Goal: Information Seeking & Learning: Learn about a topic

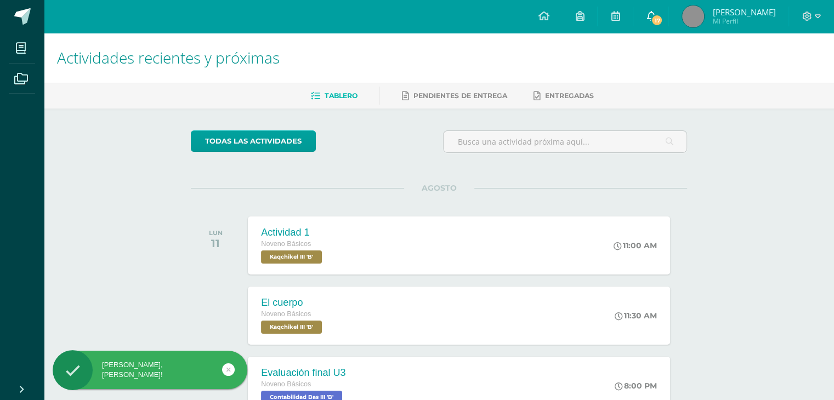
click at [658, 10] on link "17" at bounding box center [650, 16] width 35 height 33
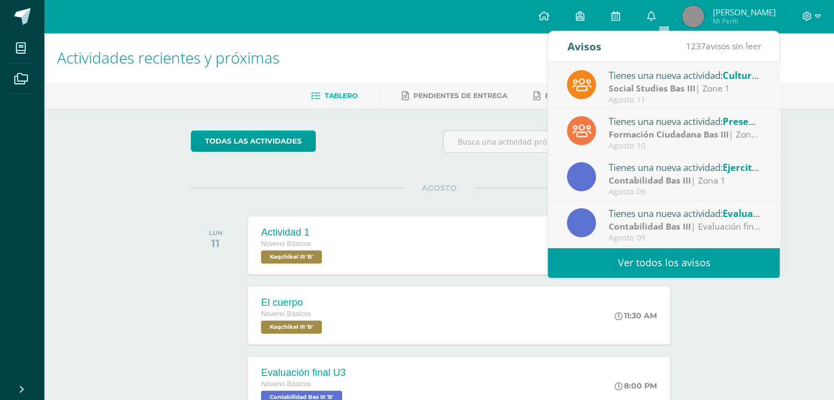
scroll to position [86, 0]
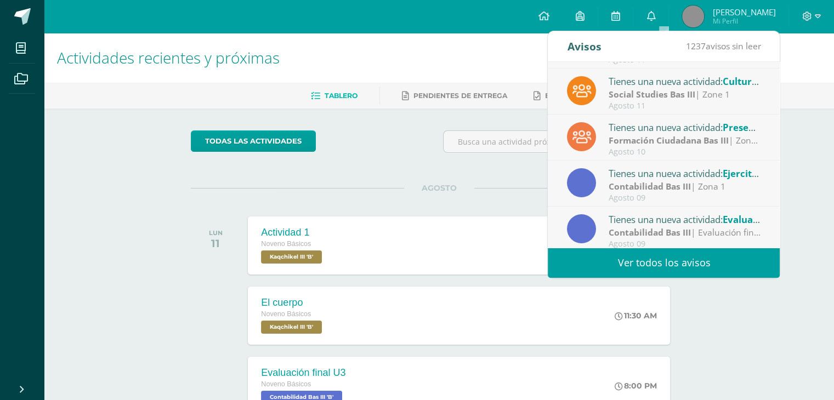
click at [730, 128] on span "Presentación de la vida del General [PERSON_NAME]" at bounding box center [842, 127] width 238 height 13
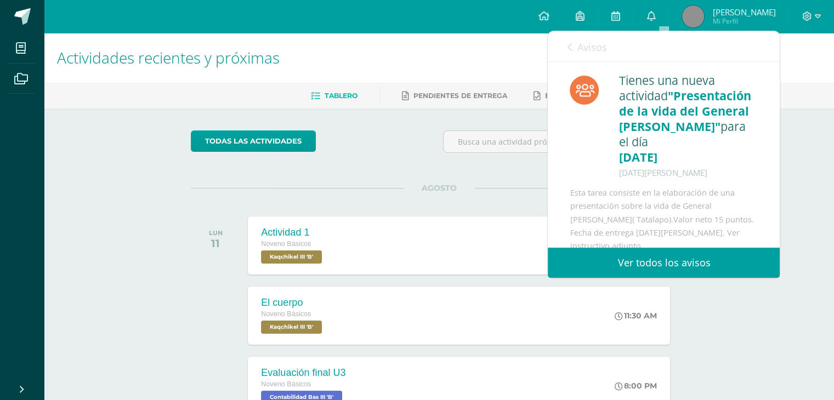
drag, startPoint x: 765, startPoint y: 131, endPoint x: 769, endPoint y: 148, distance: 17.3
click at [769, 148] on div "Tienes una nueva actividad "Presentación de la vida del General Serapio Cruz" p…" at bounding box center [664, 163] width 232 height 202
click at [746, 189] on div "Tienes una nueva actividad "Presentación de la vida del General Serapio Cruz" p…" at bounding box center [688, 131] width 147 height 116
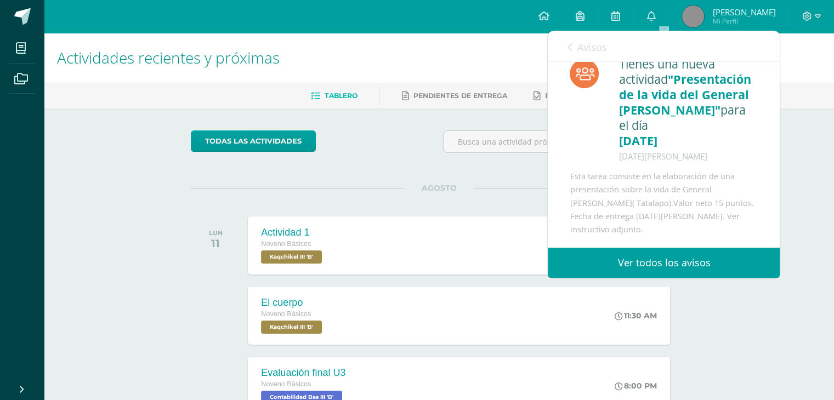
scroll to position [45, 0]
click at [577, 42] on span "Avisos" at bounding box center [592, 47] width 30 height 13
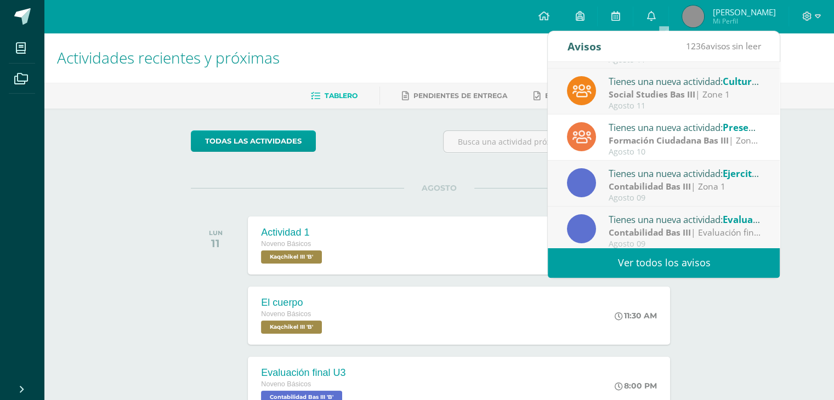
click at [619, 93] on strong "Social Studies Bas III" at bounding box center [652, 94] width 87 height 12
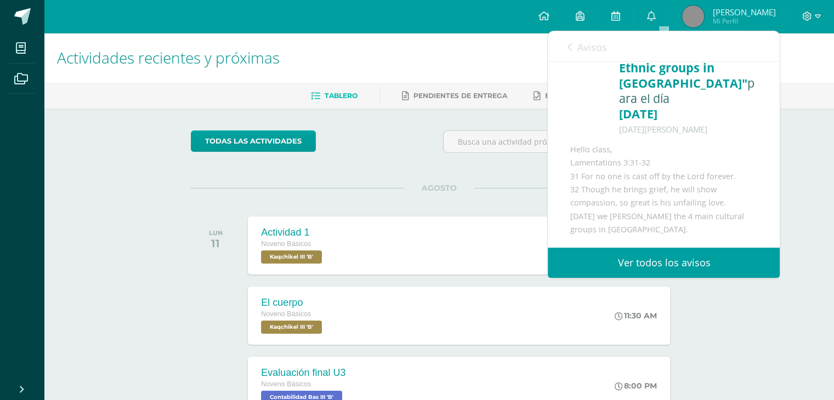
scroll to position [41, 0]
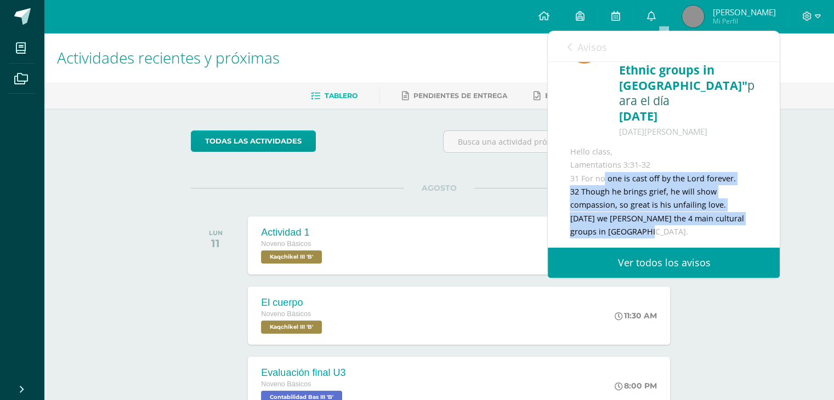
drag, startPoint x: 570, startPoint y: 178, endPoint x: 624, endPoint y: 237, distance: 80.7
click at [624, 237] on div "Tienes una nueva actividad "Cultural Ethnic groups in Guatemala" para el día 11…" at bounding box center [664, 135] width 232 height 229
copy div "31 For no one is cast off by the Lord forever. 32 Though he brings grief, he wi…"
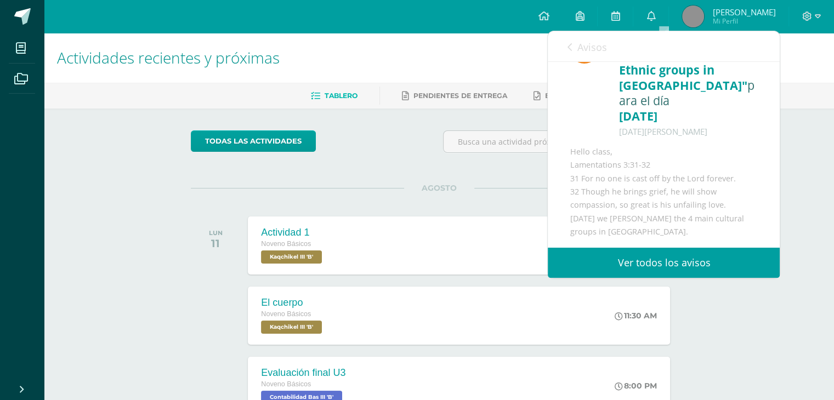
click at [430, 204] on div "AGOSTO LUN 11 Actividad 1 Noveno Básicos Kaqchikel III 'B' 11:00 AM Actividad 1…" at bounding box center [439, 232] width 496 height 88
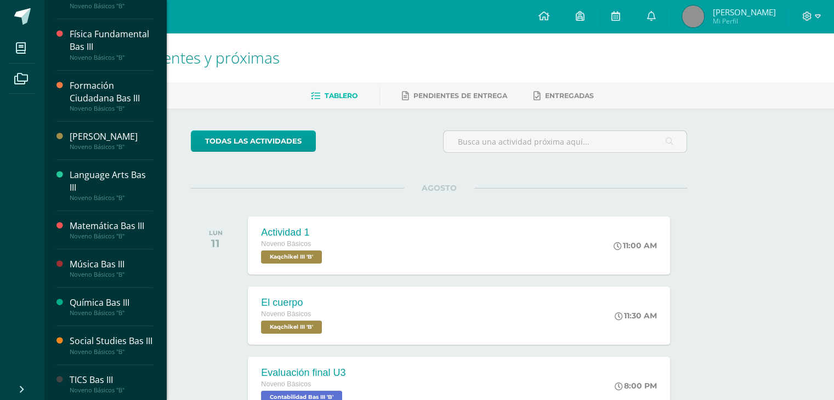
scroll to position [340, 0]
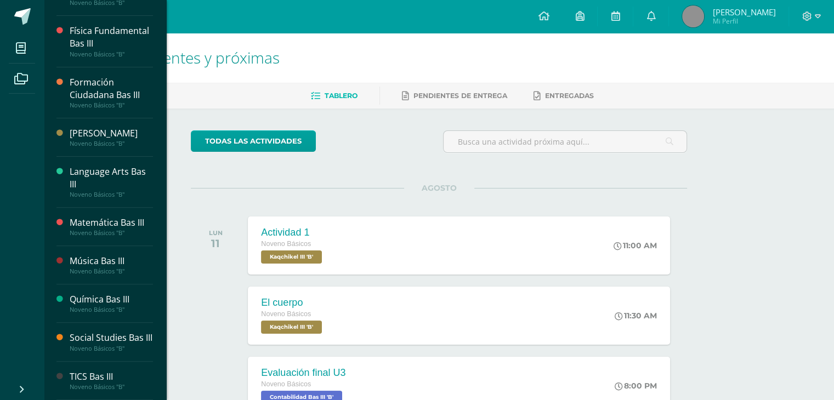
drag, startPoint x: 176, startPoint y: 258, endPoint x: 99, endPoint y: 330, distance: 105.9
click at [99, 330] on body "Hola Luis Emiliano, bienvenido a Edoo! Mis cursos Archivos Cerrar panel Artes P…" at bounding box center [417, 309] width 834 height 618
click at [99, 332] on div "Social Studies Bas III" at bounding box center [111, 338] width 83 height 13
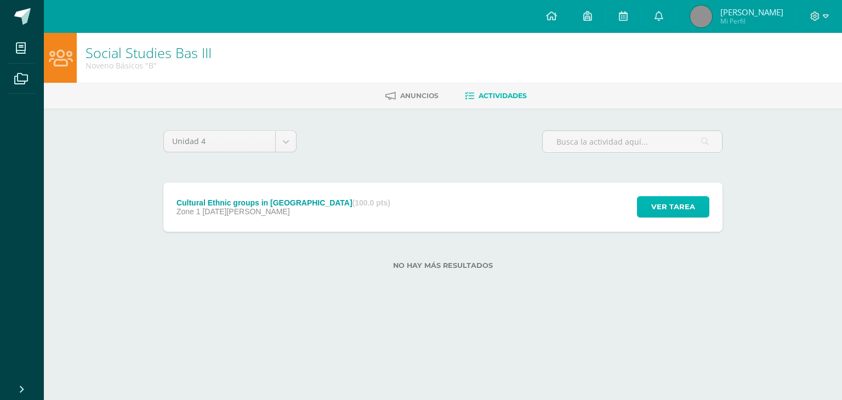
click at [678, 209] on span "Ver tarea" at bounding box center [673, 207] width 44 height 20
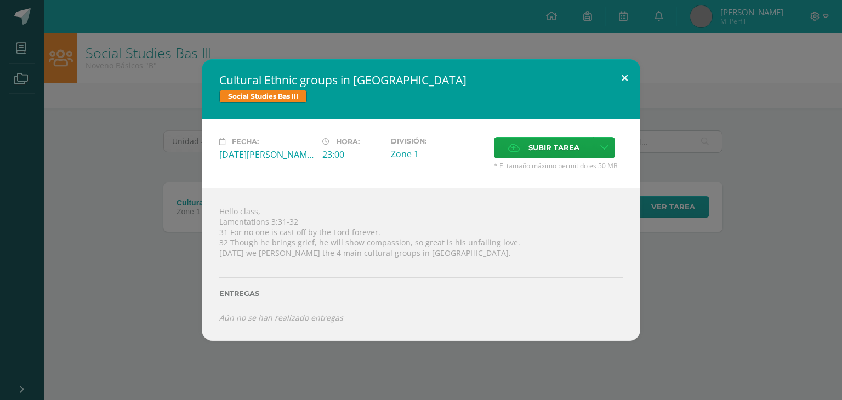
click at [622, 86] on button at bounding box center [624, 77] width 31 height 37
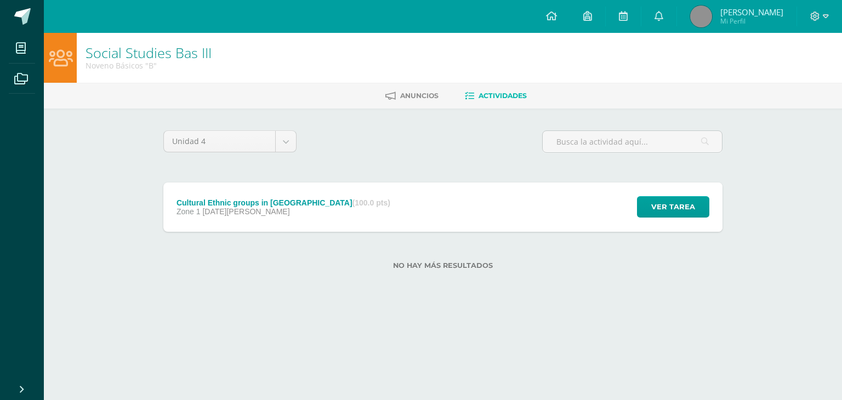
click at [728, 29] on link "Luis Emiliano Mi Perfil" at bounding box center [737, 16] width 120 height 33
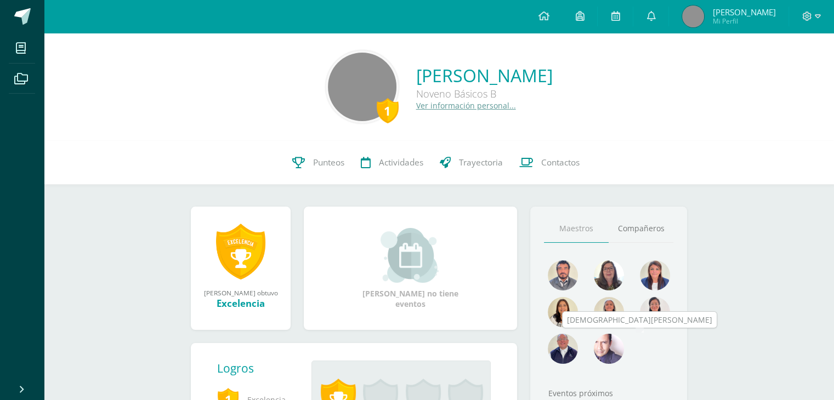
click at [614, 344] on img at bounding box center [609, 349] width 30 height 30
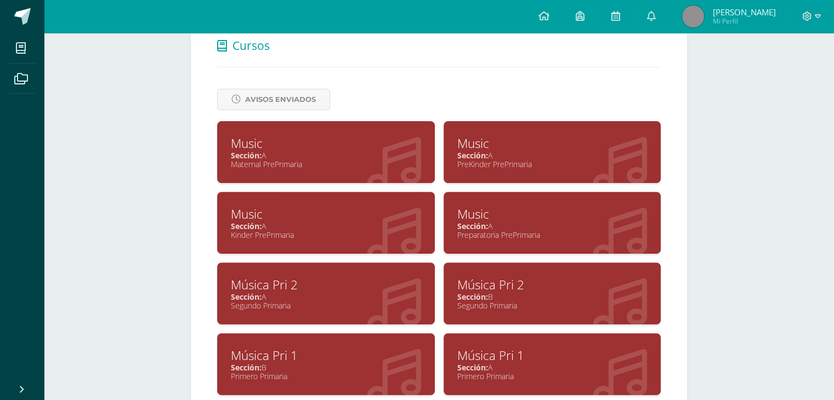
scroll to position [364, 0]
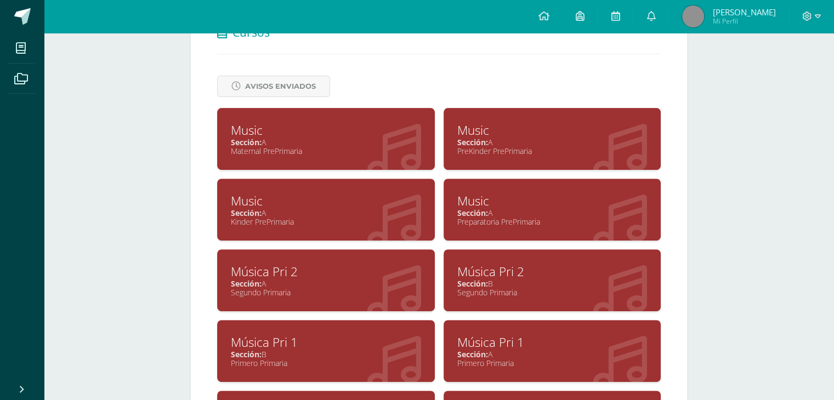
drag, startPoint x: 842, startPoint y: 205, endPoint x: 761, endPoint y: 334, distance: 152.1
click at [761, 334] on div "Christian Macz Monzón Cancelar Guardar Acerca de Christian Pequeña biografía: S…" at bounding box center [439, 226] width 790 height 1115
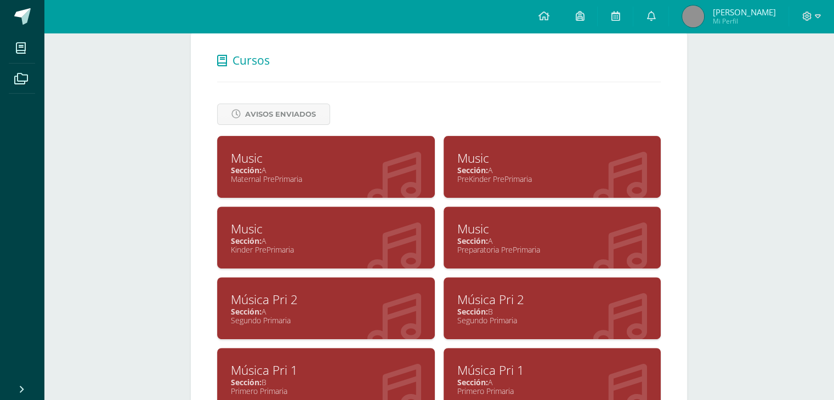
scroll to position [305, 0]
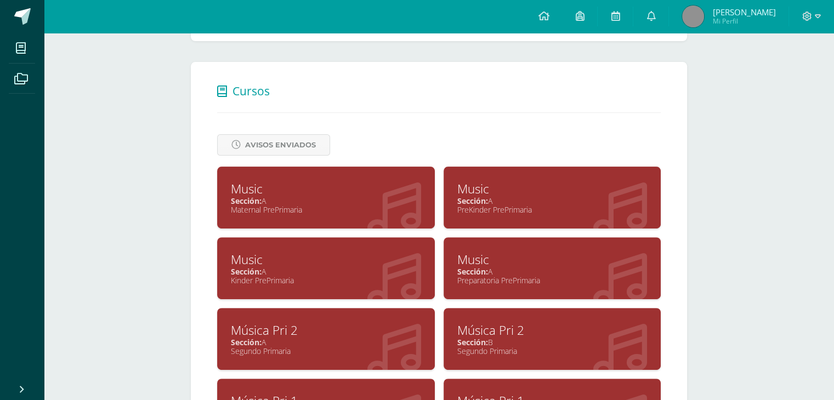
click at [761, 14] on span "[PERSON_NAME]" at bounding box center [743, 12] width 63 height 11
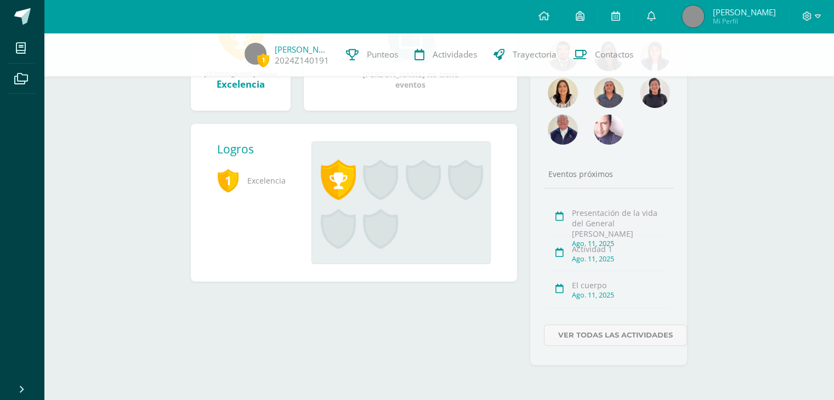
scroll to position [85, 0]
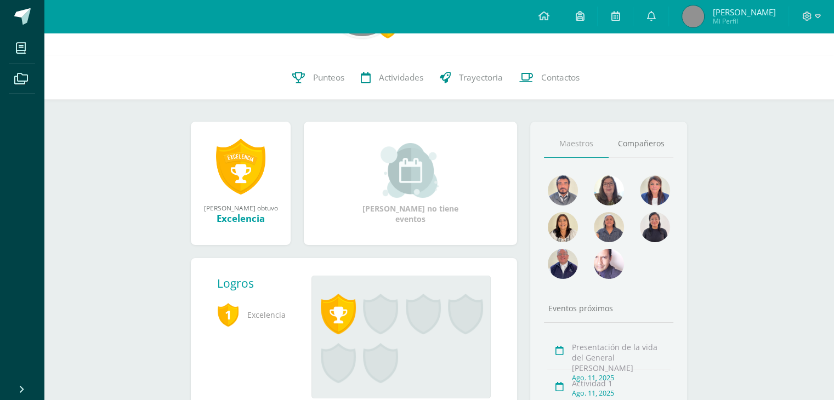
click at [624, 267] on div at bounding box center [608, 267] width 46 height 37
click at [608, 267] on img at bounding box center [609, 264] width 30 height 30
click at [582, 202] on div at bounding box center [562, 193] width 46 height 37
click at [566, 200] on img at bounding box center [563, 190] width 30 height 30
